Goal: Information Seeking & Learning: Check status

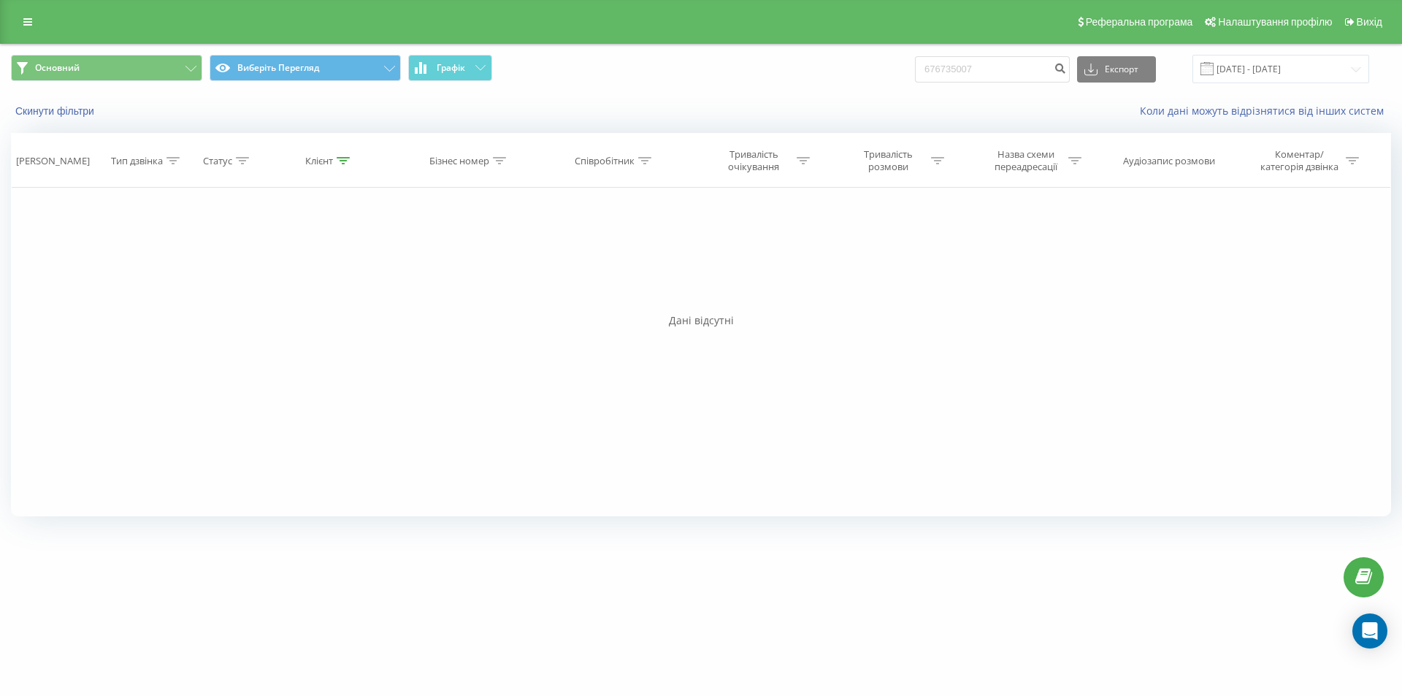
click at [142, 115] on div "Скинути фільтри" at bounding box center [263, 111] width 525 height 15
click at [27, 24] on icon at bounding box center [27, 22] width 9 height 10
drag, startPoint x: 1012, startPoint y: 73, endPoint x: 802, endPoint y: 96, distance: 211.5
click at [802, 96] on div "Виберіть Фільтр Виберіть Перегляд Графік 676735007 Експорт .csv .xls .xlsx 19.0…" at bounding box center [701, 87] width 1400 height 84
click at [1066, 71] on icon "submit" at bounding box center [1060, 66] width 12 height 9
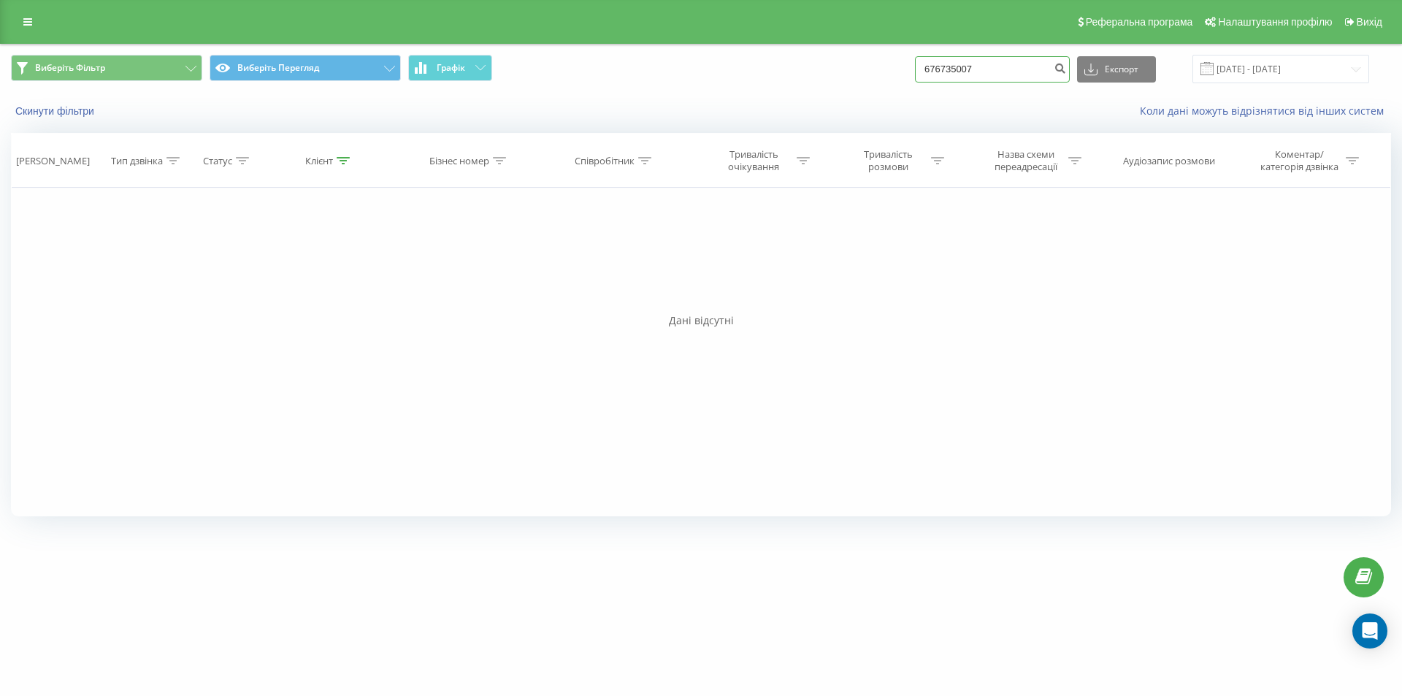
drag, startPoint x: 1007, startPoint y: 73, endPoint x: 889, endPoint y: 78, distance: 117.7
click at [889, 78] on div "Виберіть Фільтр Виберіть Перегляд Графік 676735007 Експорт .csv .xls .xlsx 19.0…" at bounding box center [701, 69] width 1380 height 28
click at [35, 24] on link at bounding box center [28, 22] width 26 height 20
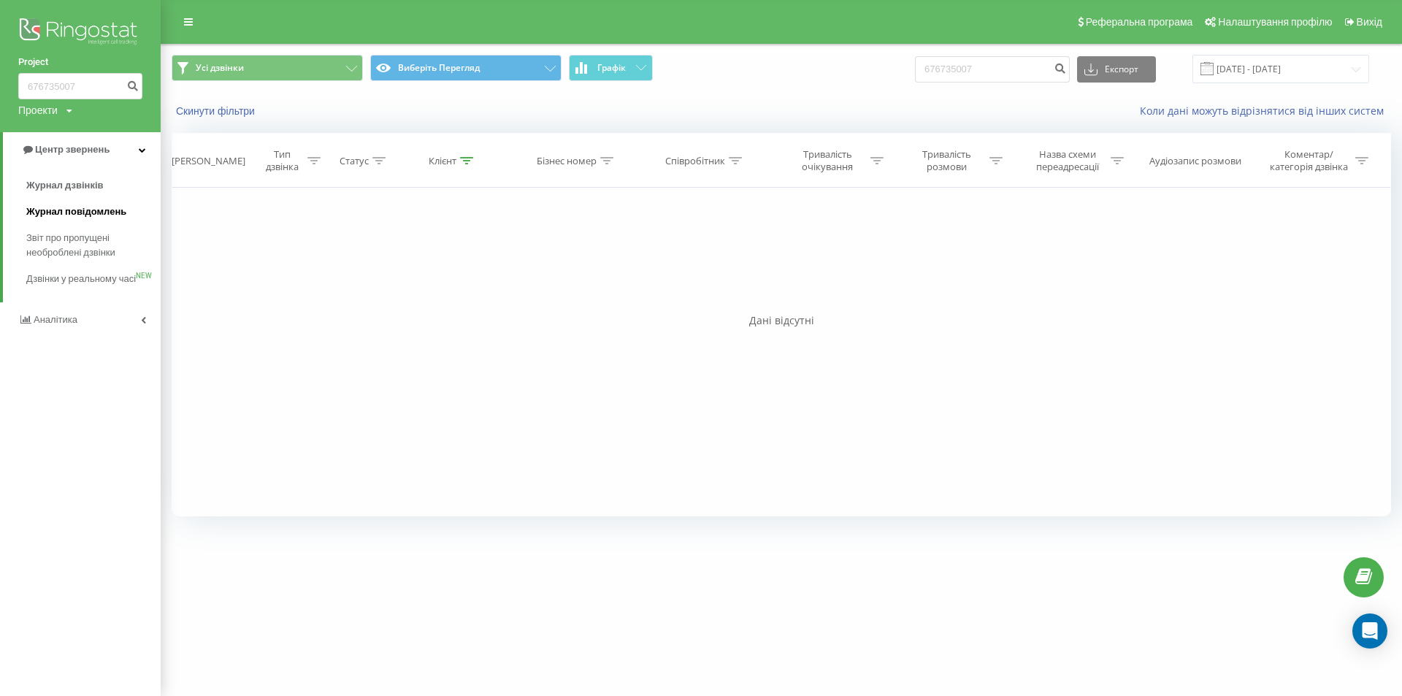
click at [78, 210] on font "Журнал повідомлень" at bounding box center [76, 211] width 100 height 11
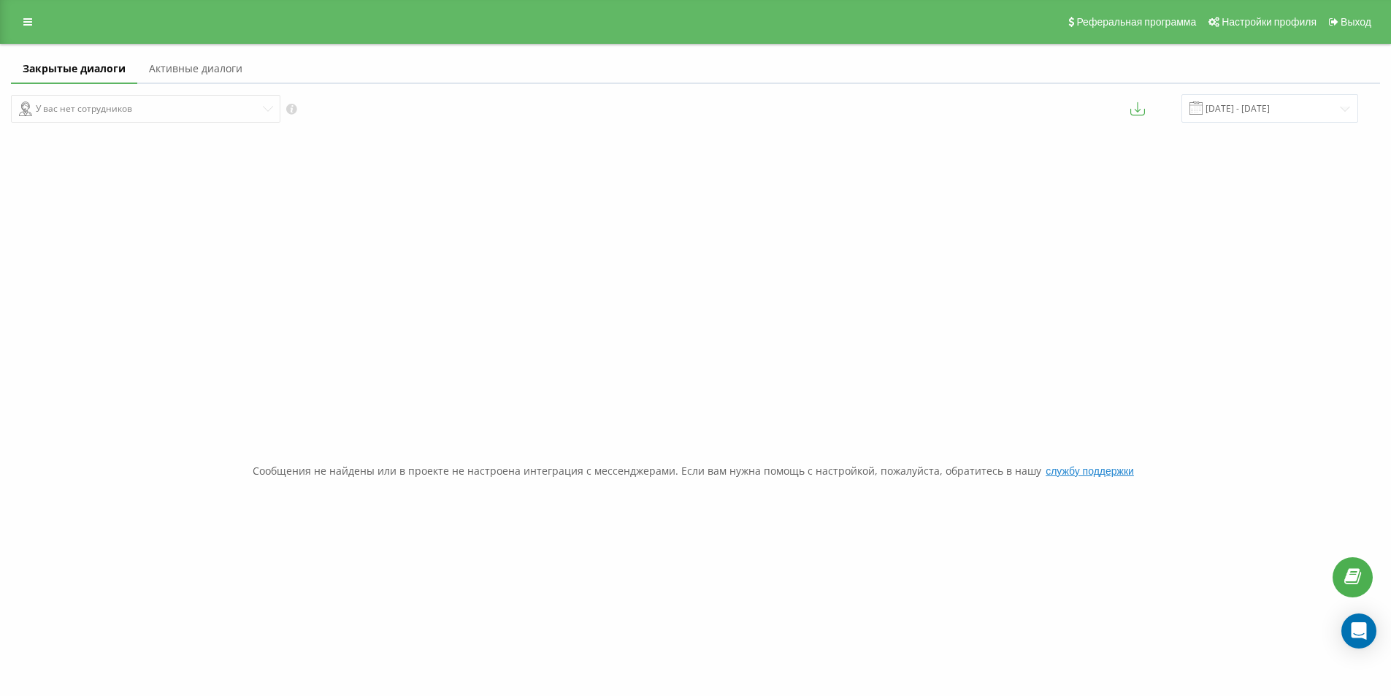
click at [23, 32] on div "Реферальная программа Настройки профиля Выход" at bounding box center [695, 22] width 1391 height 44
click at [36, 37] on div "Реферальная программа Настройки профиля Выход" at bounding box center [695, 22] width 1391 height 44
click at [21, 1] on div "Реферальная программа Настройки профиля Выход" at bounding box center [695, 22] width 1391 height 44
click at [23, 12] on link at bounding box center [28, 22] width 26 height 20
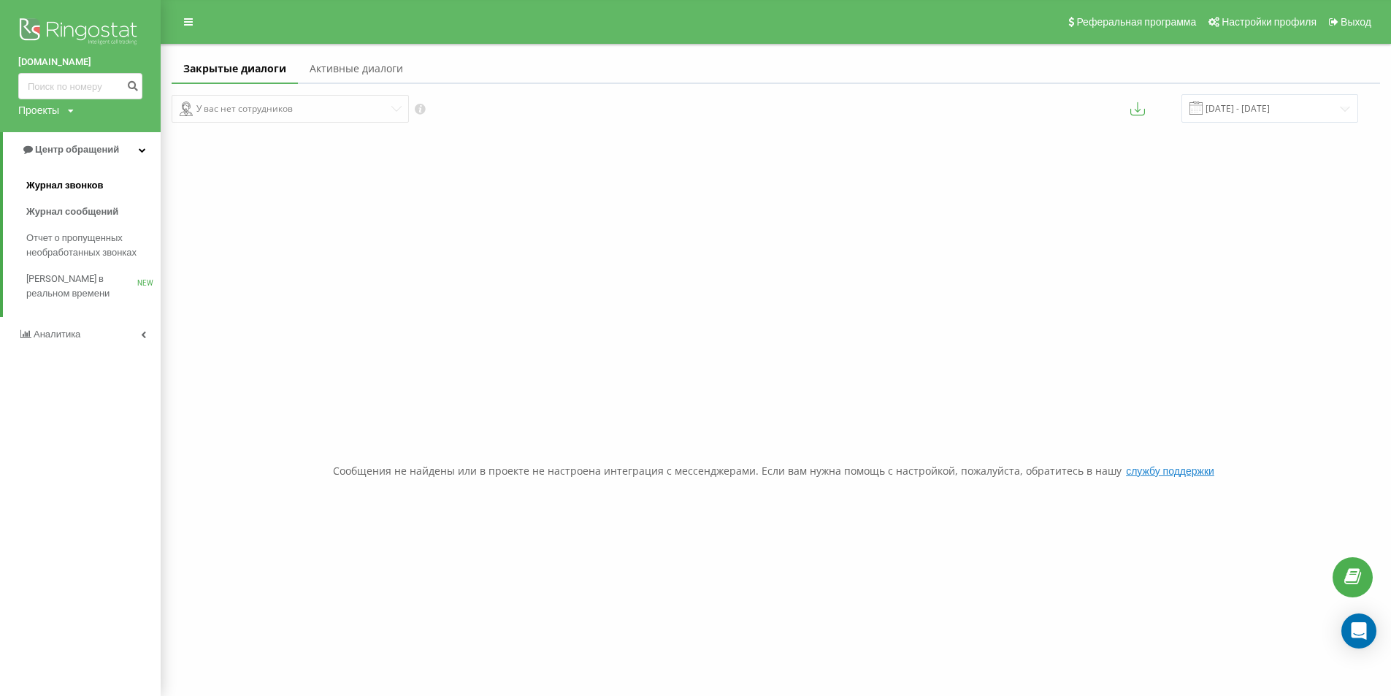
click at [85, 179] on span "Журнал звонков" at bounding box center [64, 185] width 77 height 15
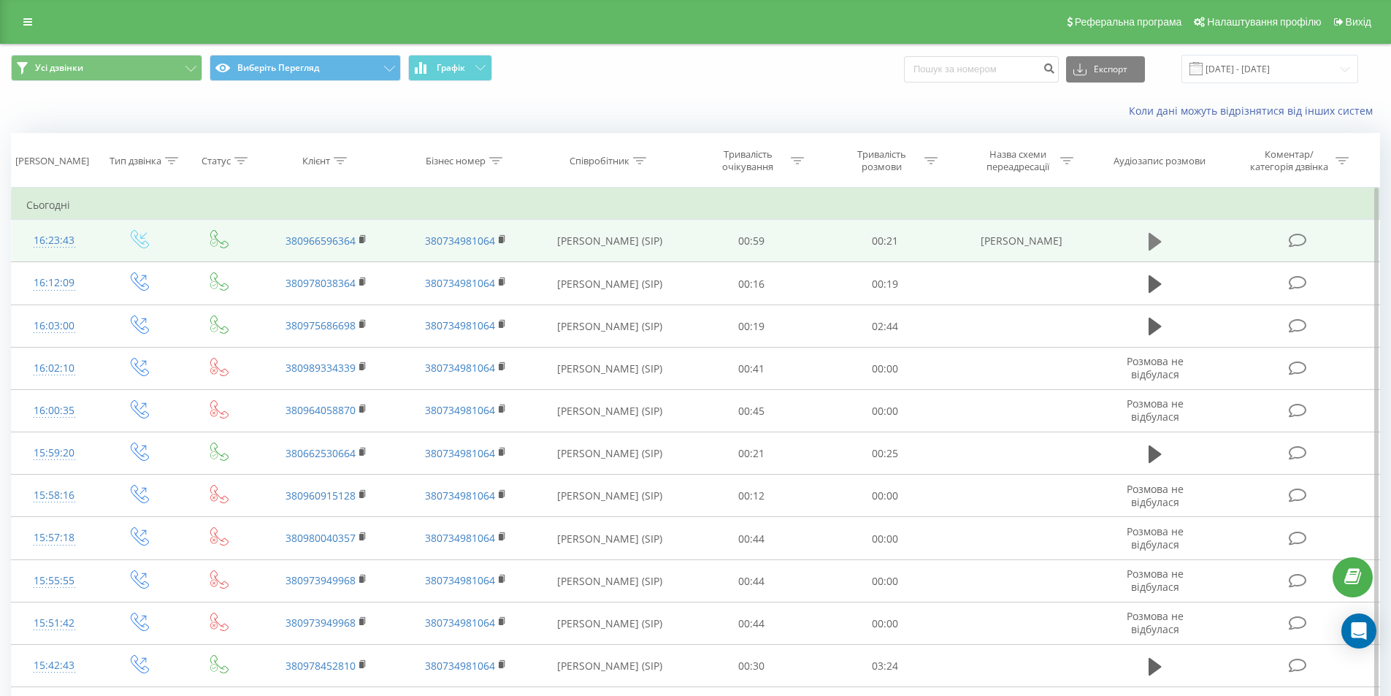
click at [1154, 240] on icon at bounding box center [1155, 241] width 13 height 18
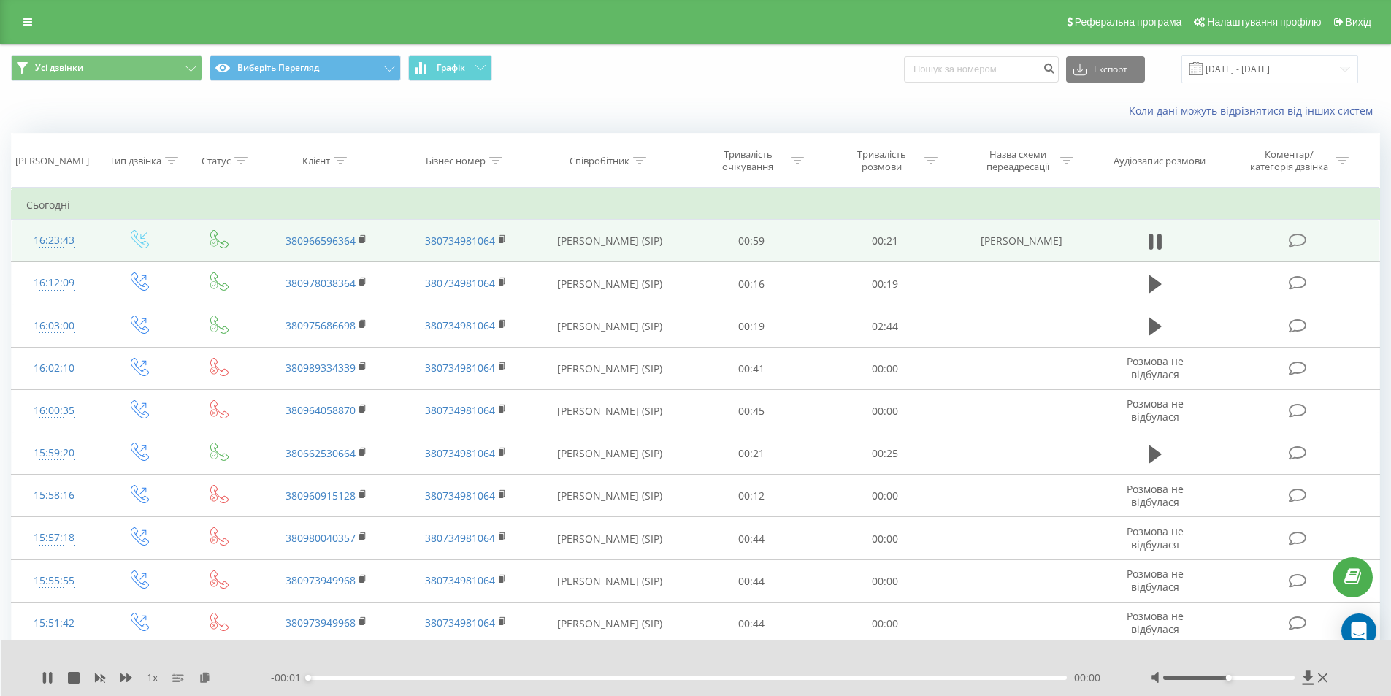
click at [359, 240] on td "380966596364" at bounding box center [326, 241] width 139 height 42
click at [359, 239] on icon at bounding box center [363, 239] width 8 height 10
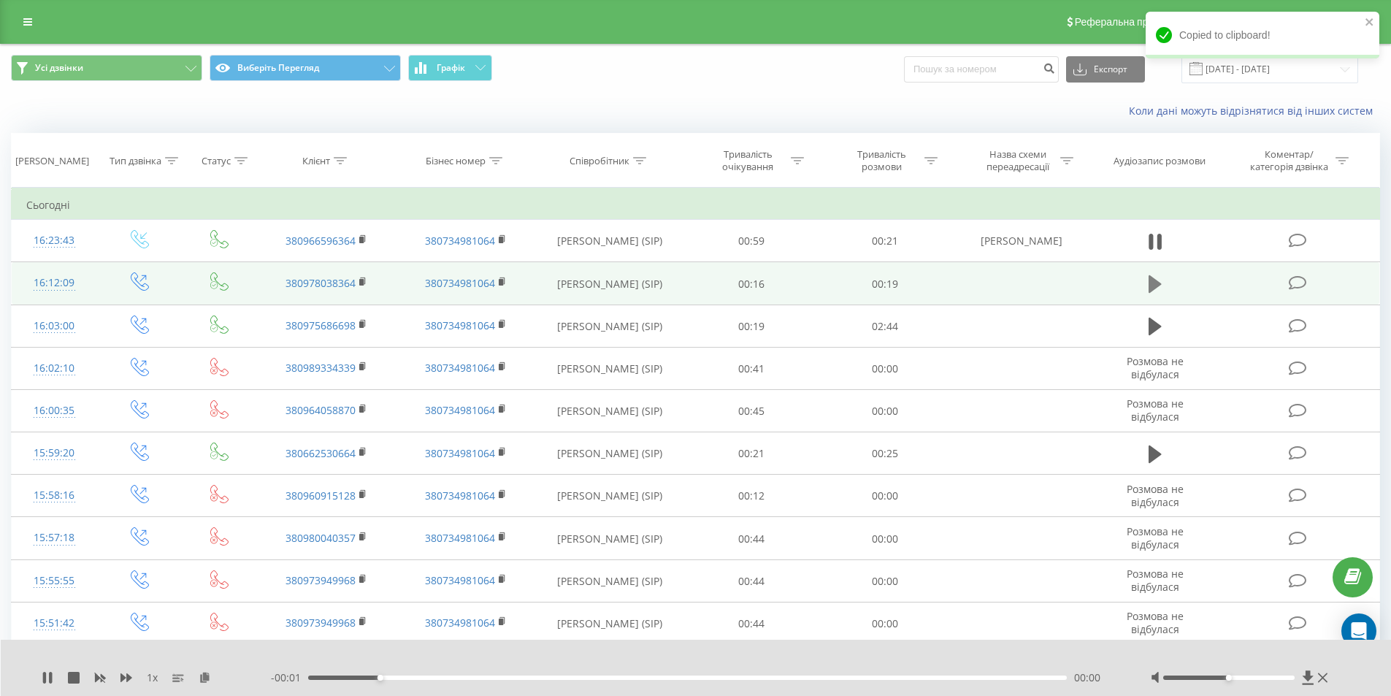
click at [1144, 280] on button at bounding box center [1155, 284] width 22 height 22
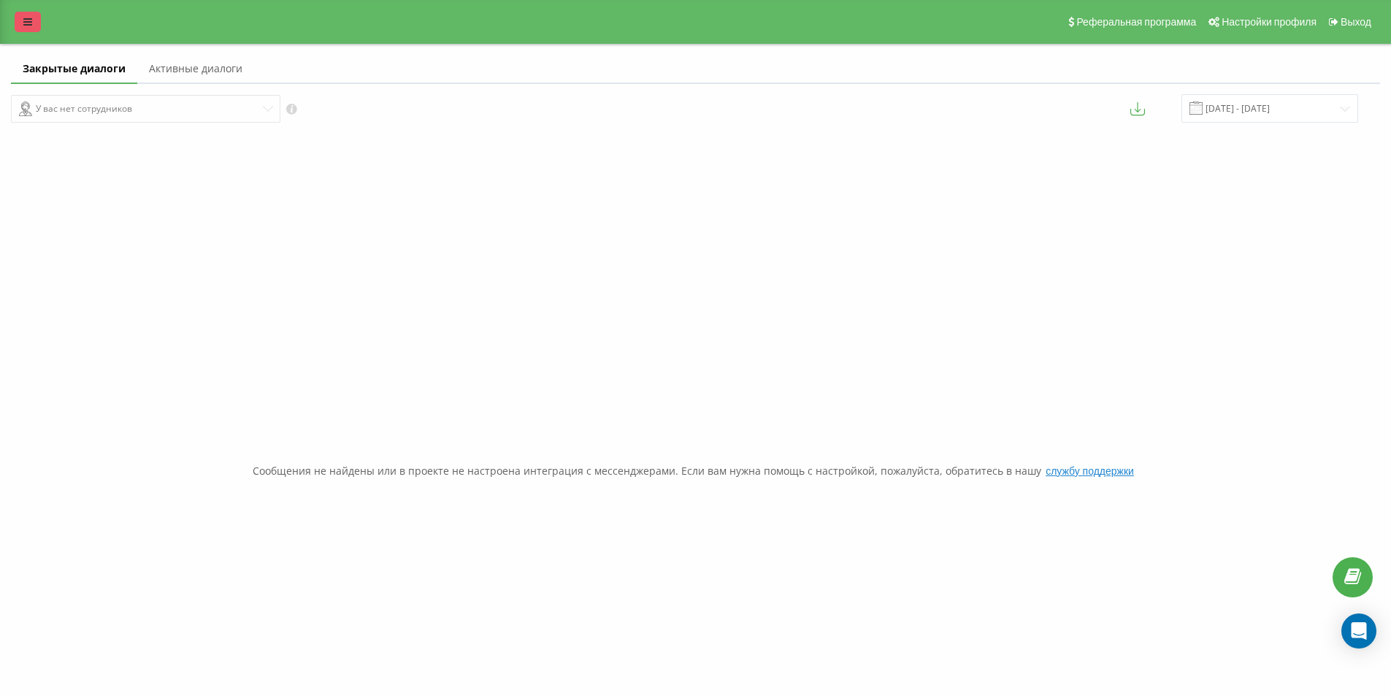
click at [35, 29] on link at bounding box center [28, 22] width 26 height 20
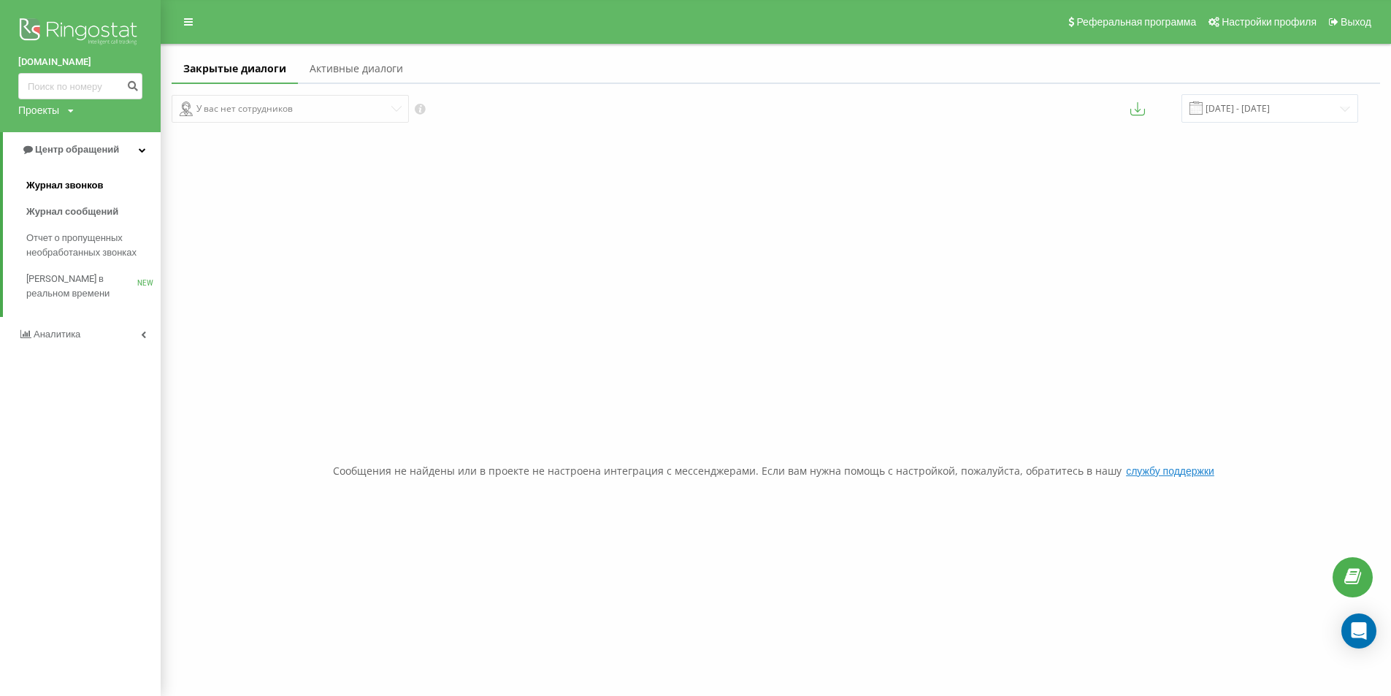
click at [81, 177] on link "Журнал звонков" at bounding box center [93, 185] width 134 height 26
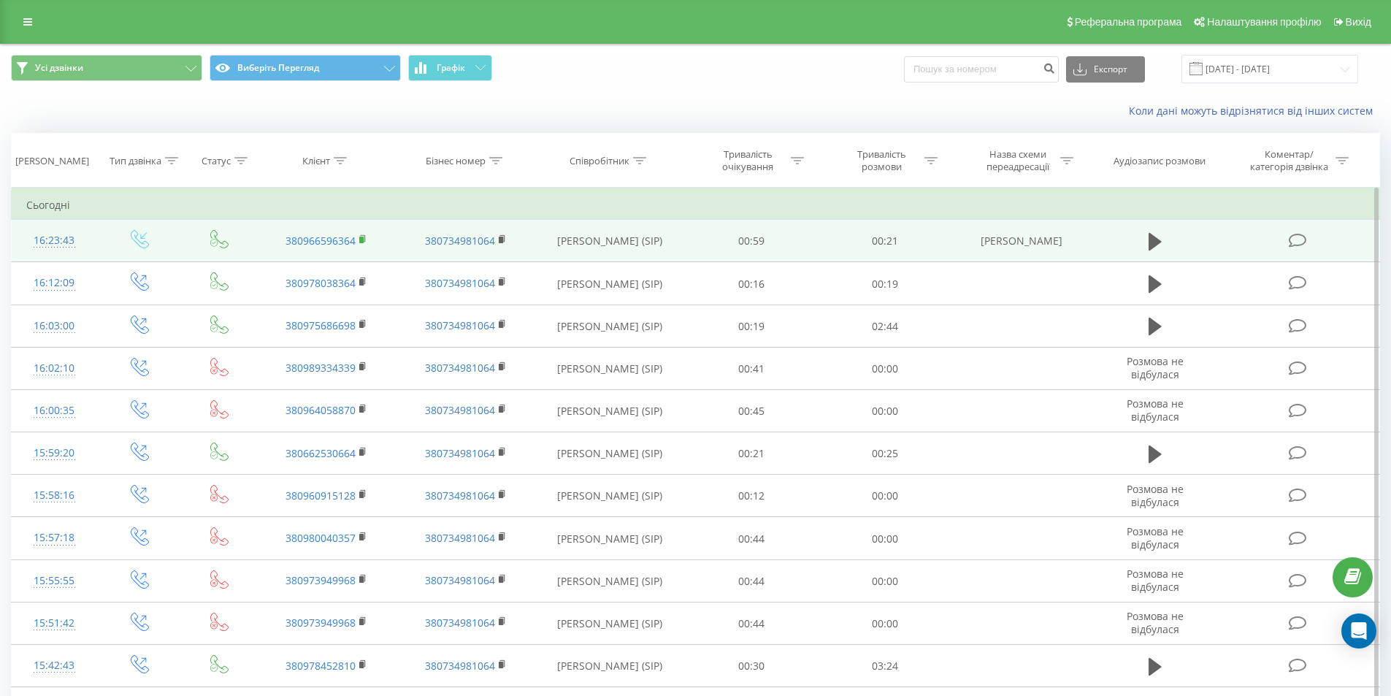
click at [359, 239] on icon at bounding box center [363, 239] width 8 height 10
